Goal: Task Accomplishment & Management: Use online tool/utility

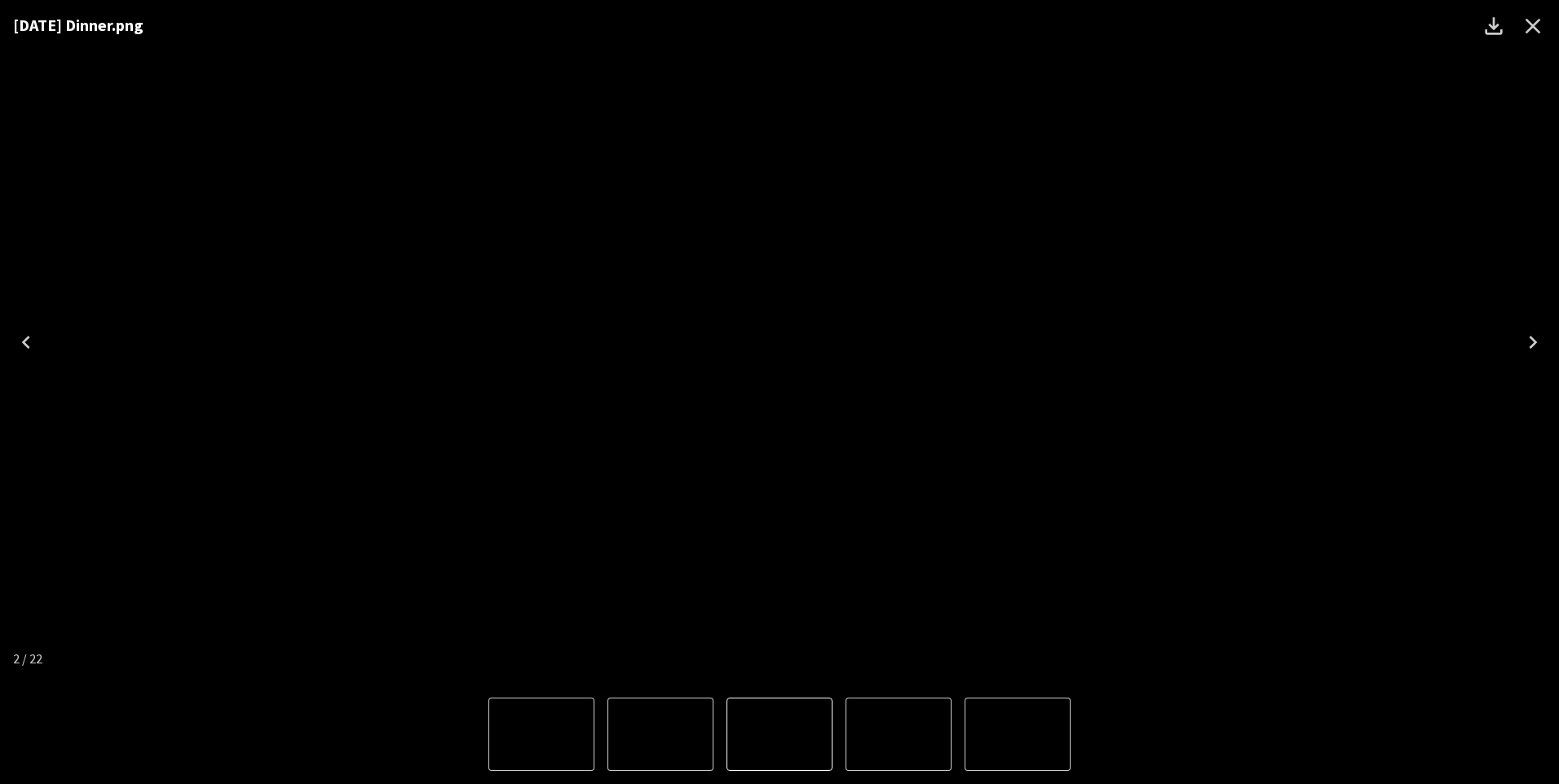
click at [1535, 31] on icon "Close" at bounding box center [1533, 26] width 26 height 26
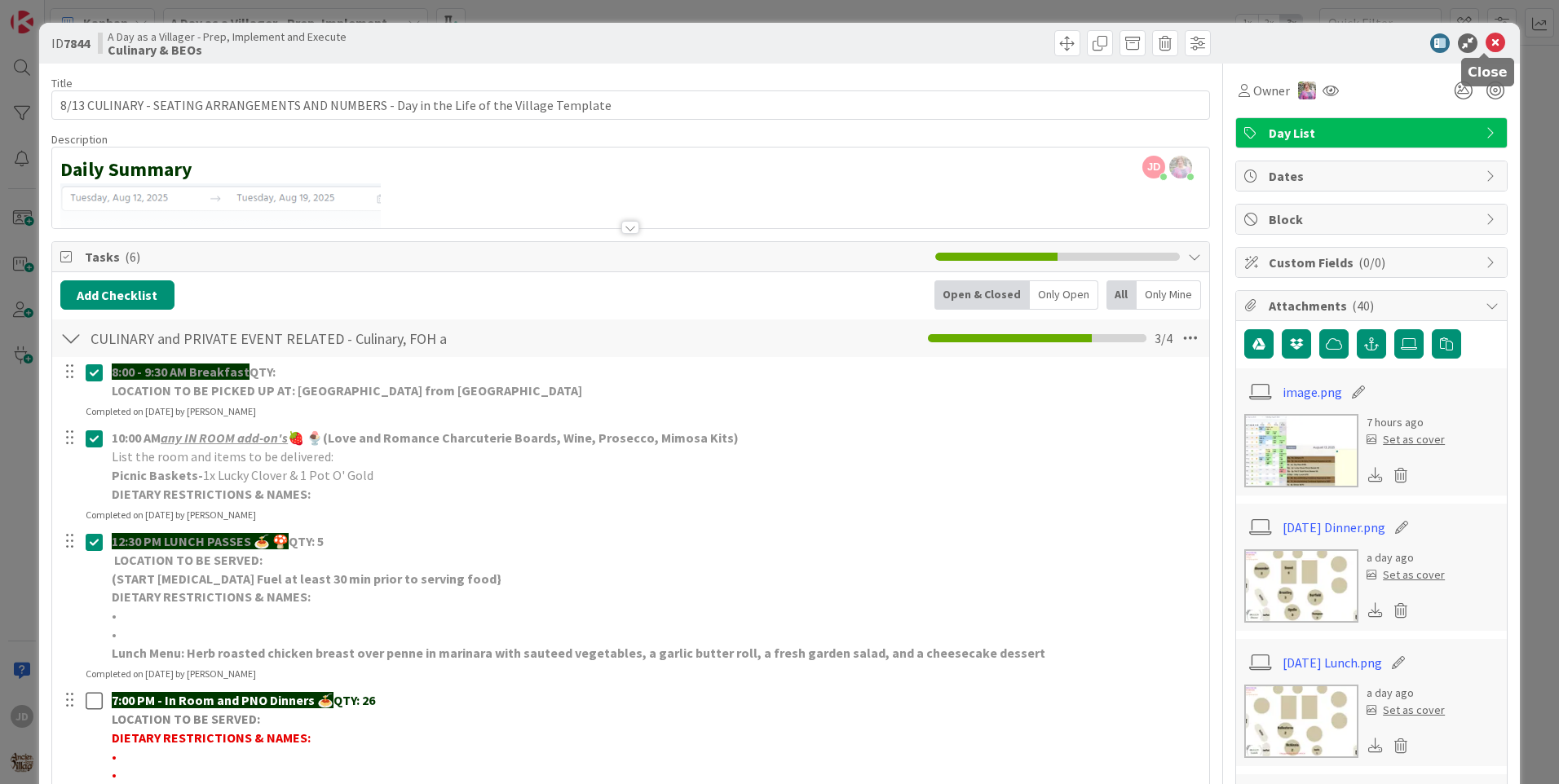
click at [1486, 38] on icon at bounding box center [1496, 43] width 19 height 19
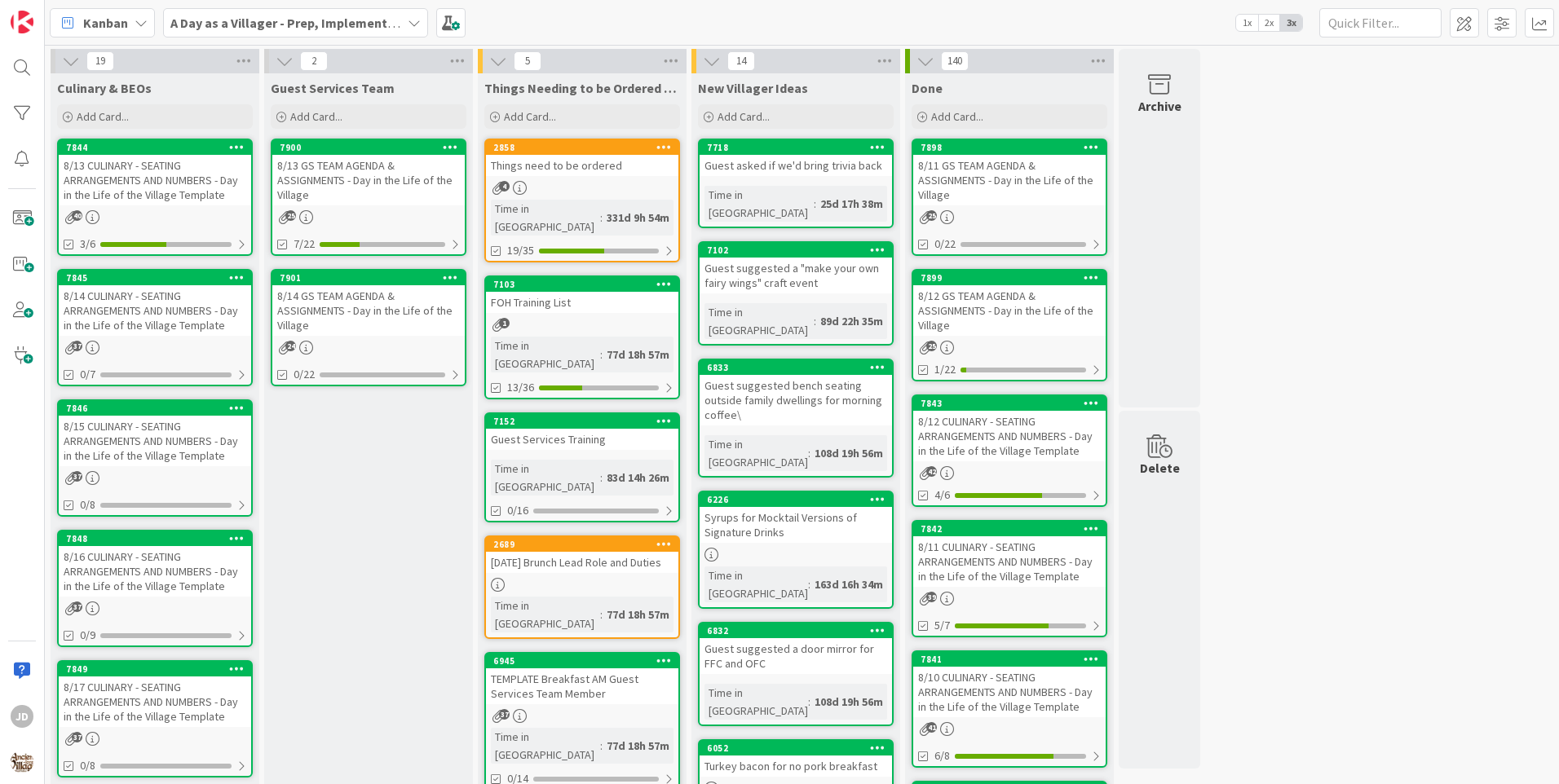
click at [350, 188] on div "8/13 GS TEAM AGENDA & ASSIGNMENTS - Day in the Life of the Village" at bounding box center [368, 180] width 192 height 51
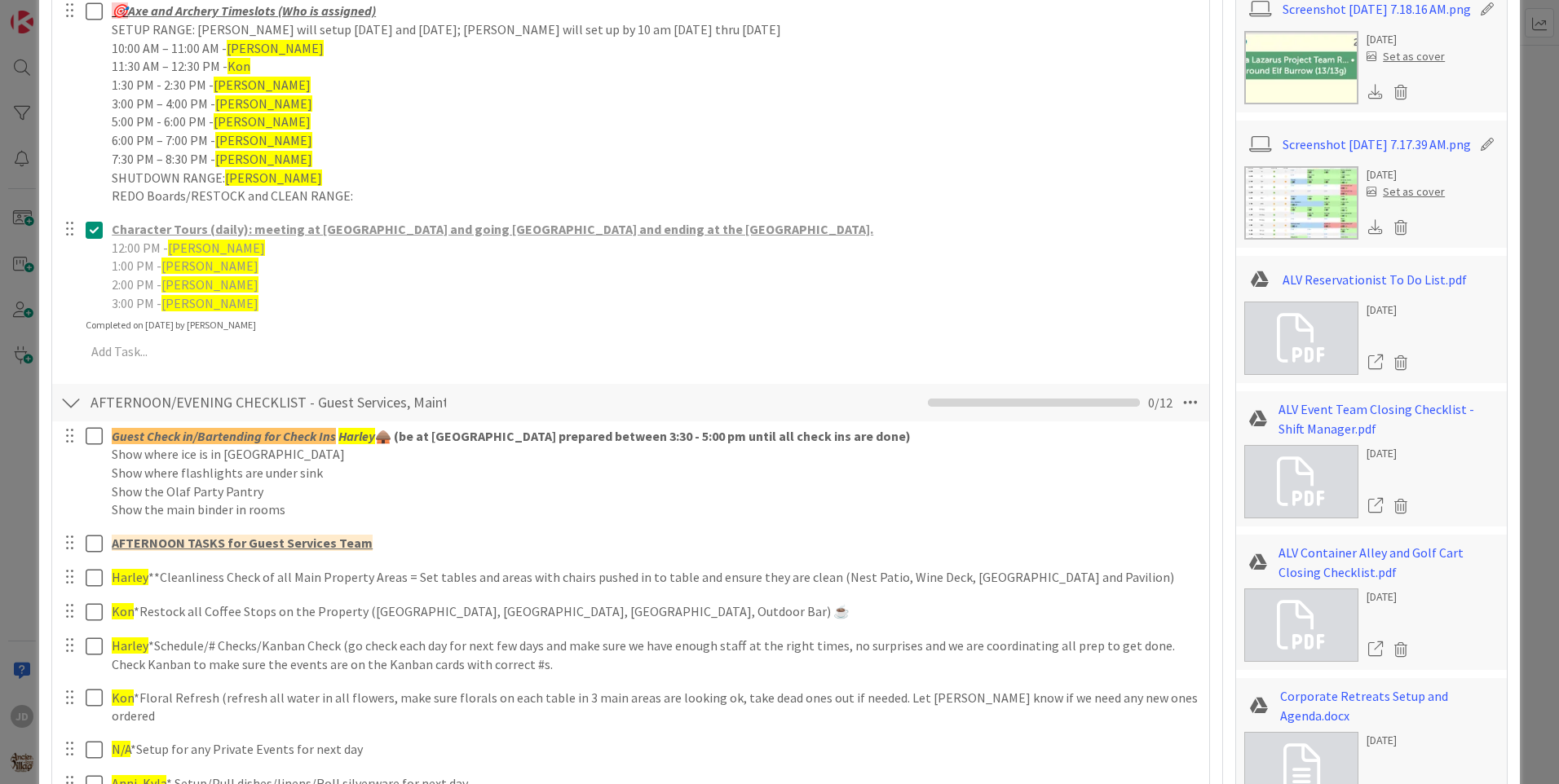
scroll to position [1223, 0]
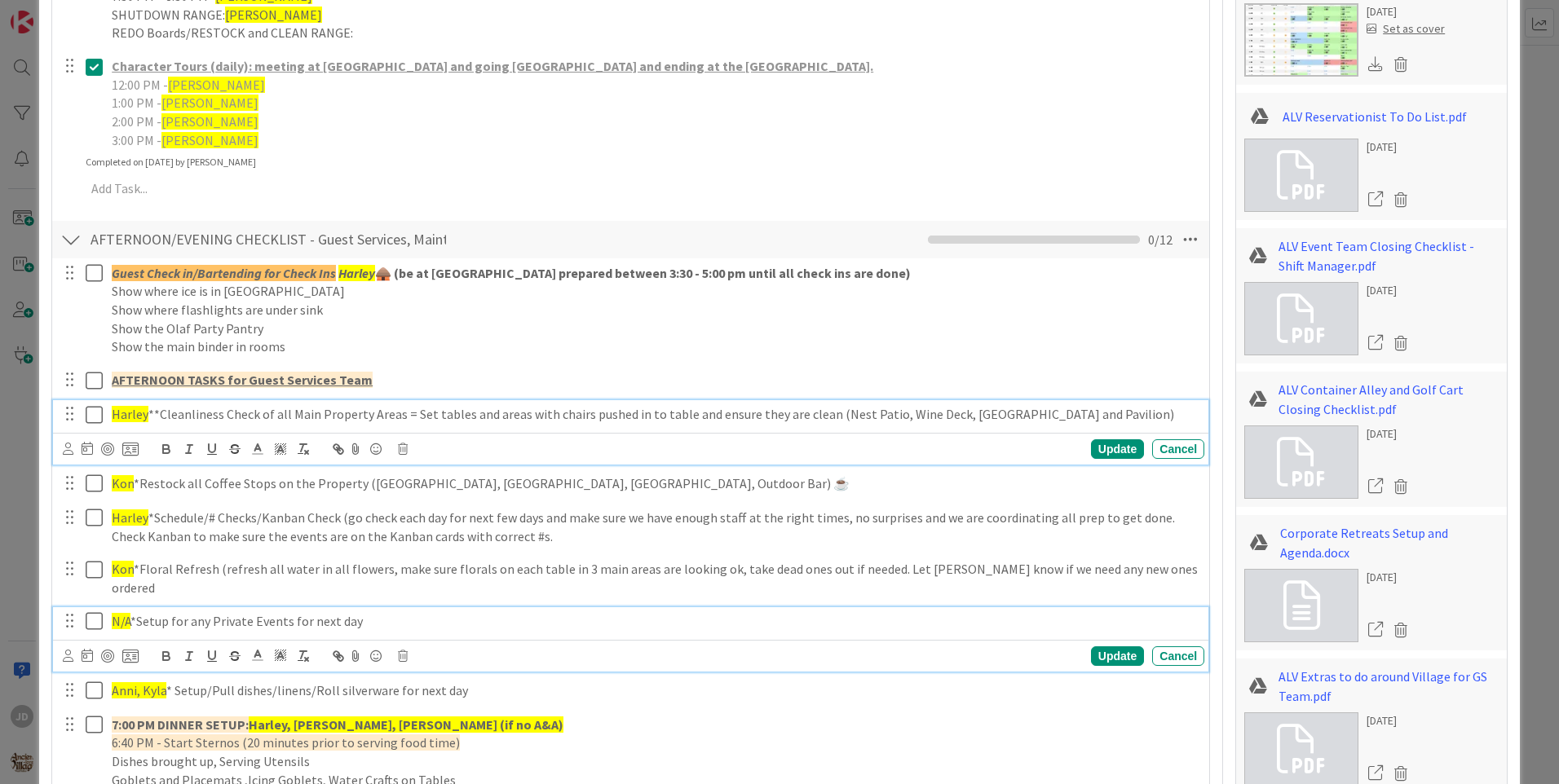
drag, startPoint x: 636, startPoint y: 401, endPoint x: 99, endPoint y: 608, distance: 575.5
click at [99, 612] on icon at bounding box center [98, 621] width 25 height 19
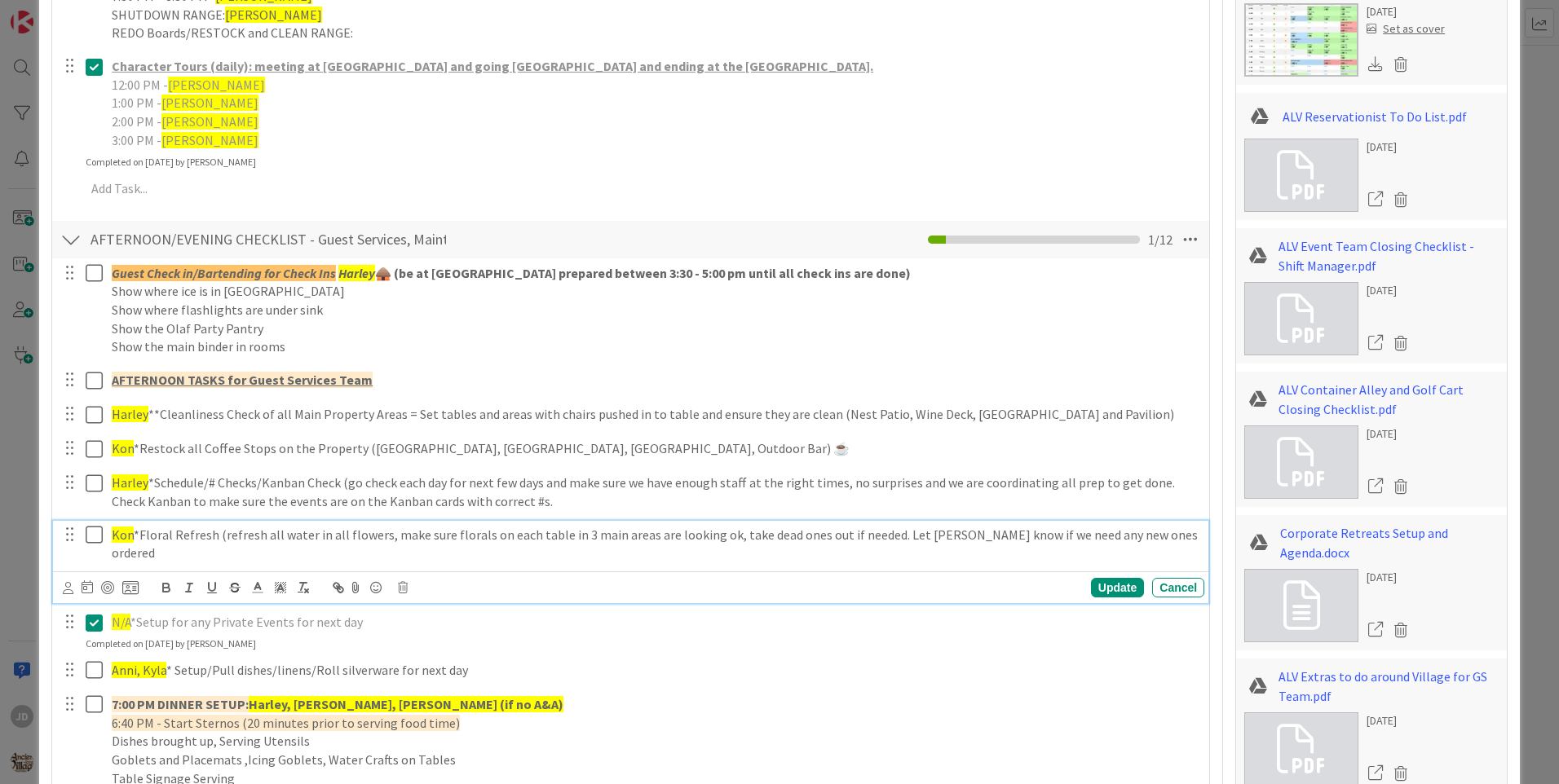
click at [102, 536] on icon at bounding box center [98, 534] width 25 height 19
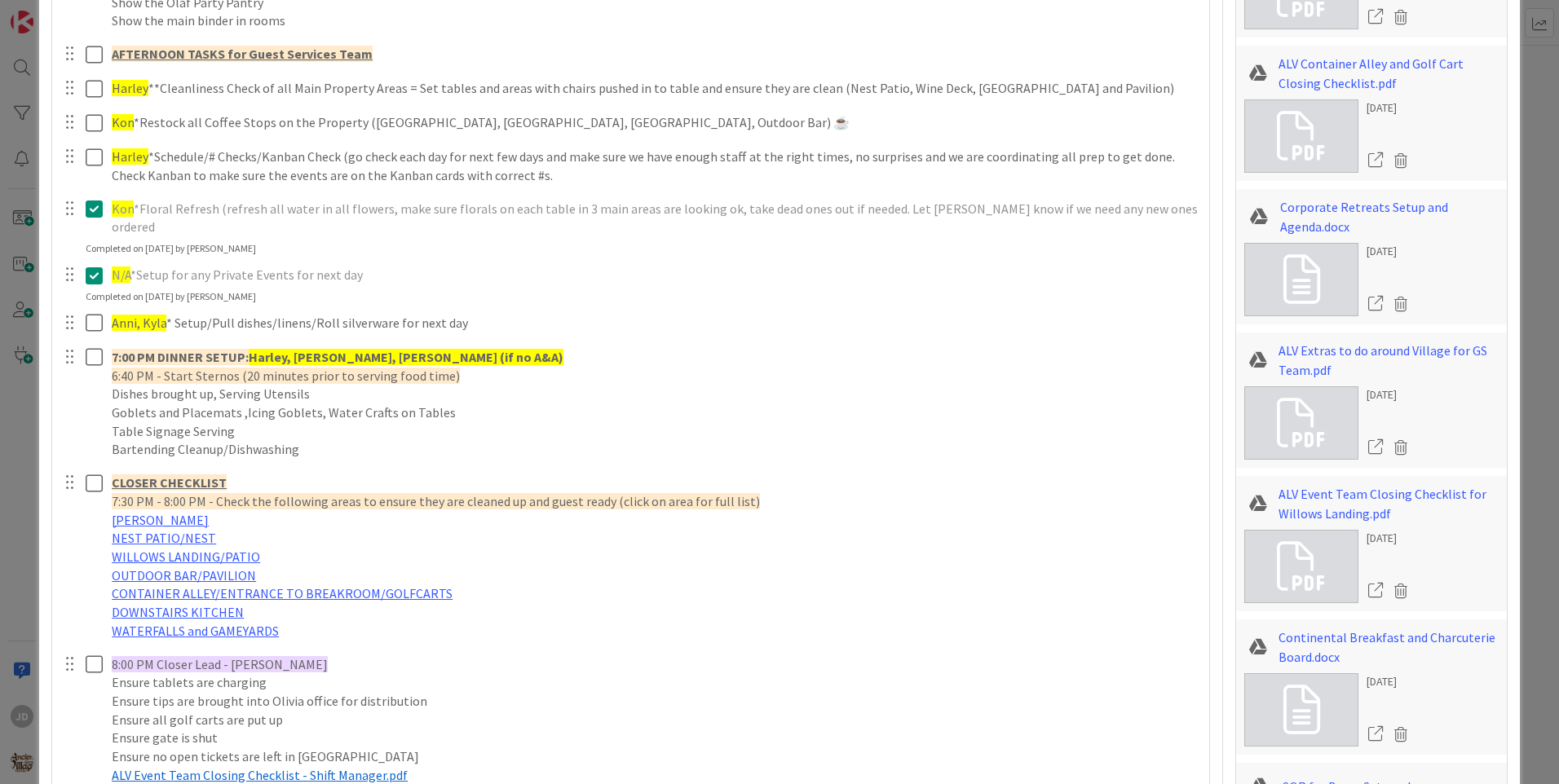
scroll to position [1386, 0]
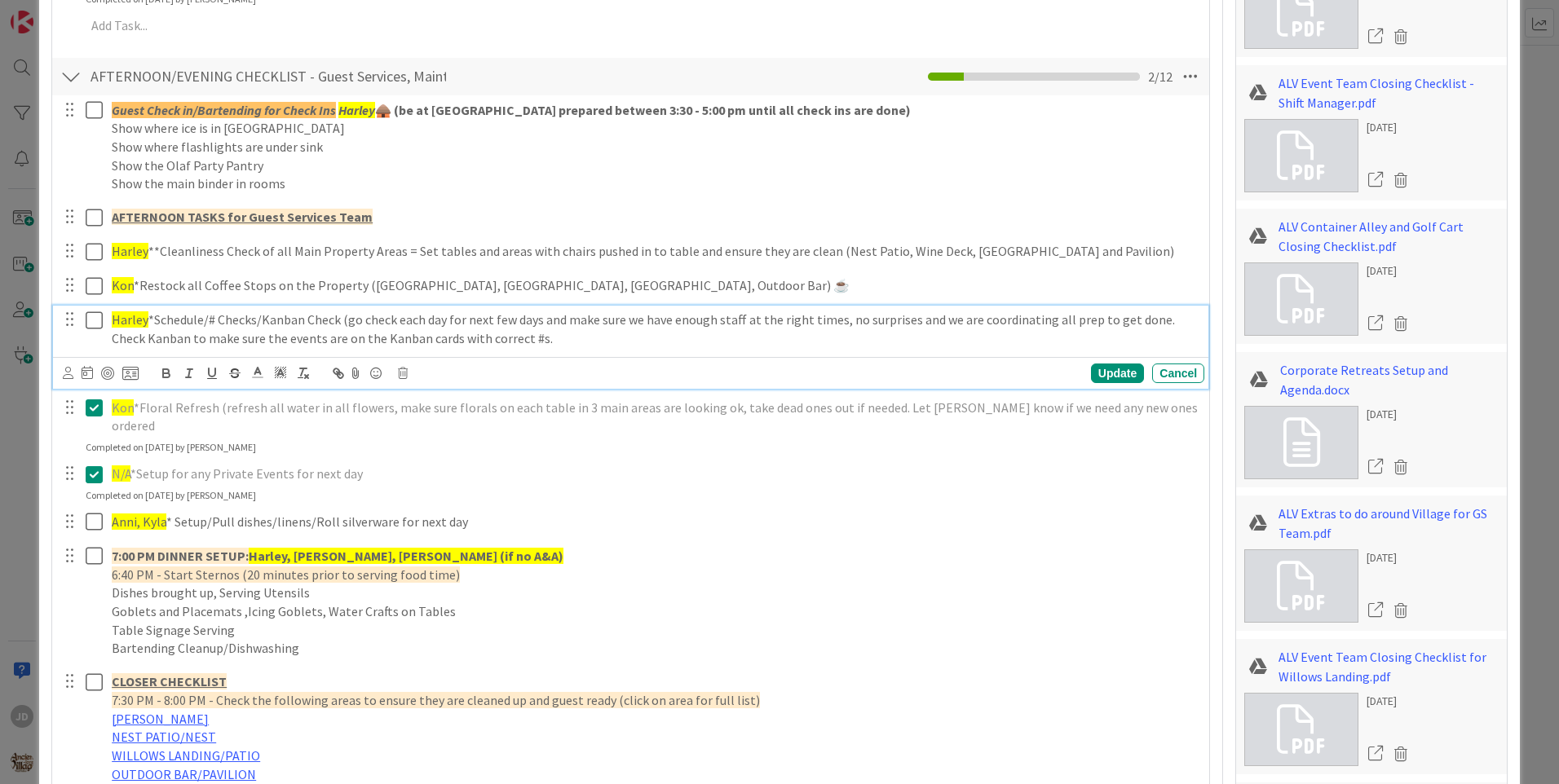
click at [91, 318] on icon at bounding box center [98, 320] width 25 height 19
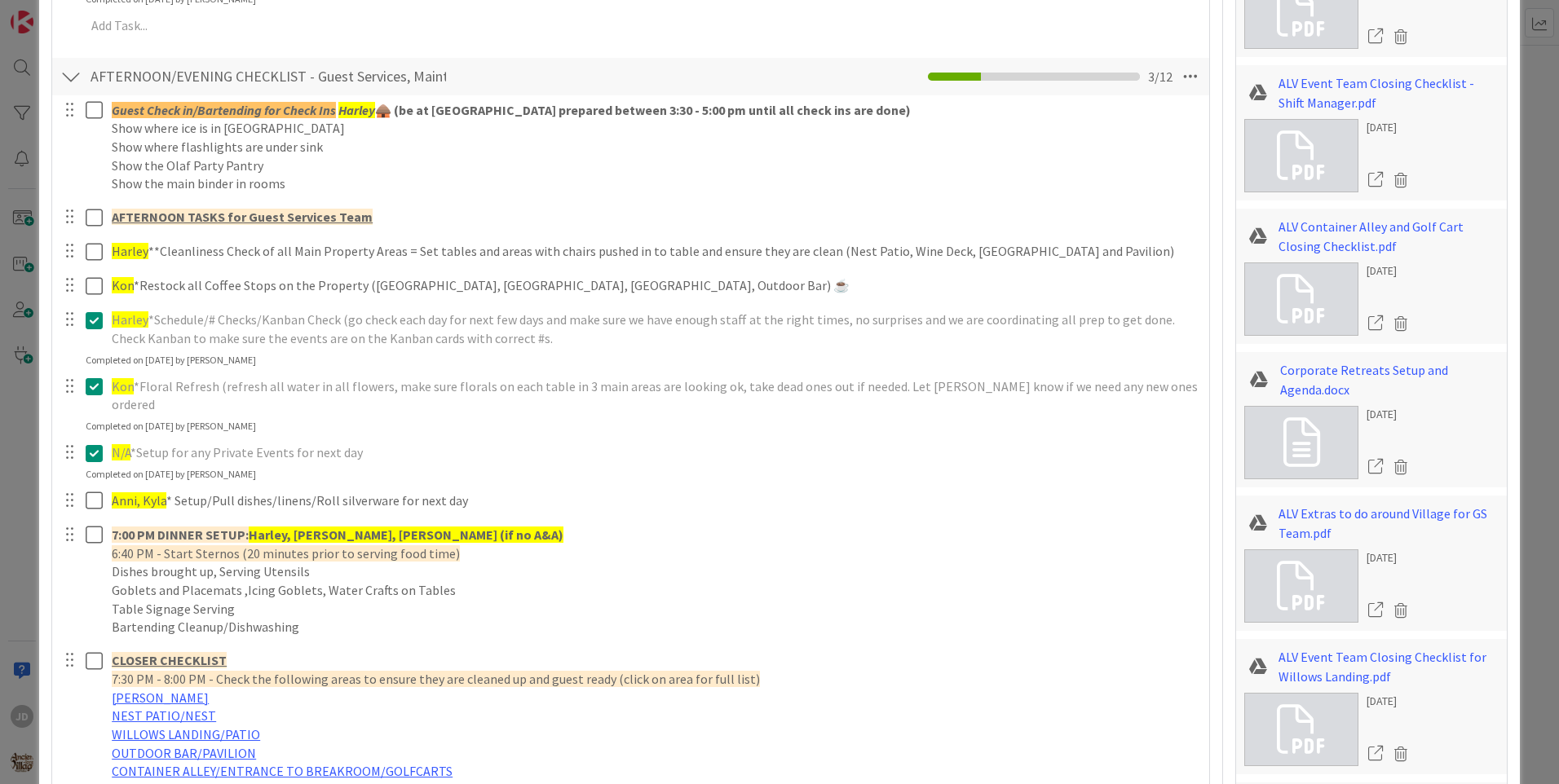
click at [91, 318] on icon at bounding box center [98, 320] width 25 height 19
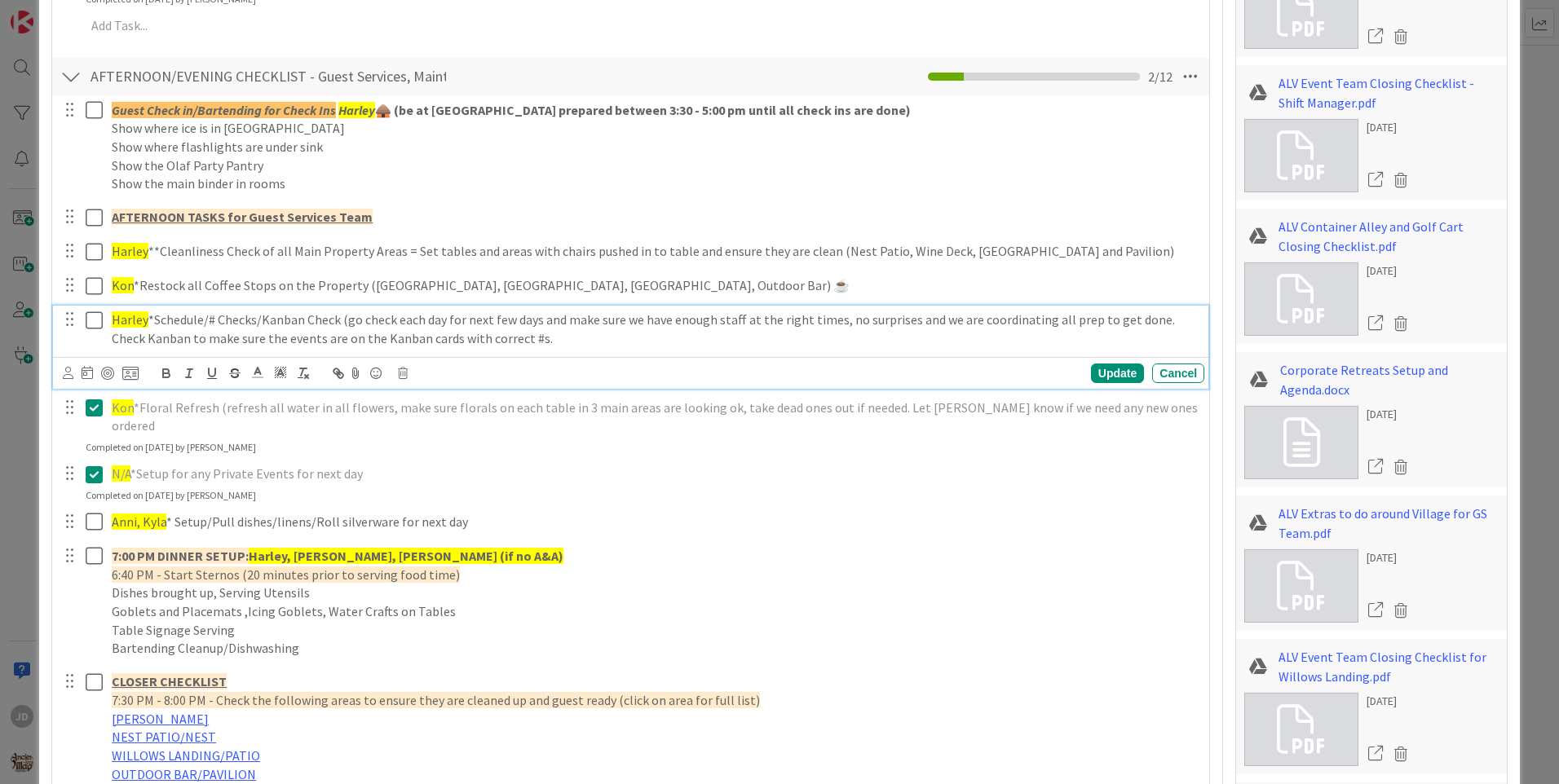
click at [91, 318] on icon at bounding box center [98, 320] width 25 height 19
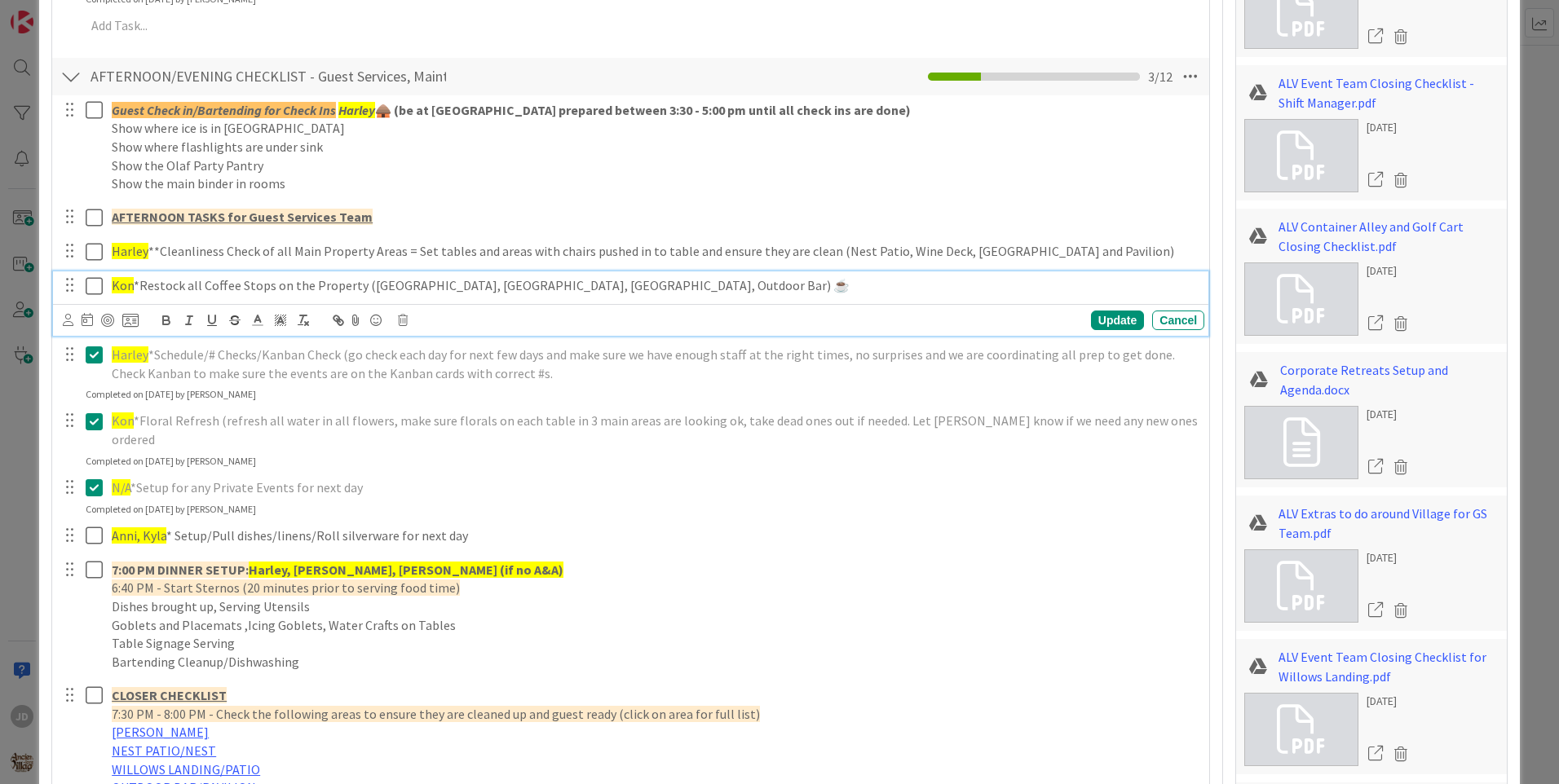
drag, startPoint x: 377, startPoint y: 275, endPoint x: 332, endPoint y: 292, distance: 48.1
click at [332, 292] on p "Kon *Restock all Coffee Stops on the Property ([PERSON_NAME], [GEOGRAPHIC_DATA]…" at bounding box center [655, 286] width 1086 height 19
